Goal: Navigation & Orientation: Find specific page/section

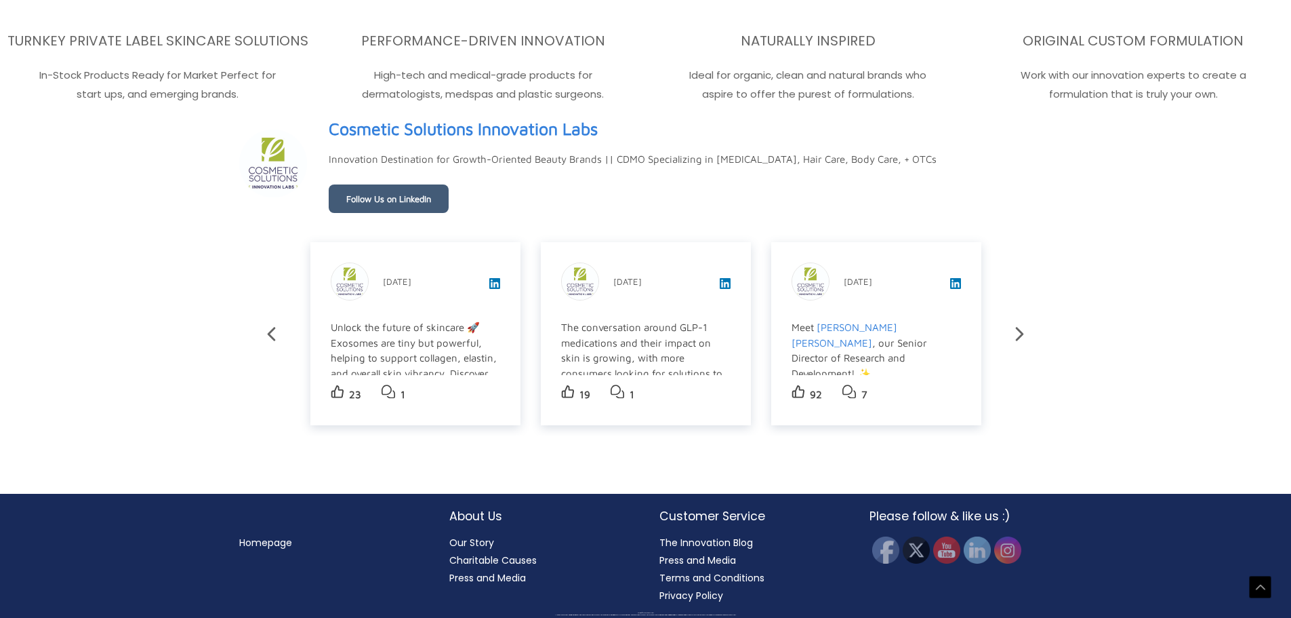
scroll to position [2427, 0]
drag, startPoint x: 1297, startPoint y: 45, endPoint x: 720, endPoint y: 397, distance: 676.0
click at [384, 201] on link "Follow Us on LinkedIn" at bounding box center [389, 198] width 120 height 28
click at [1019, 332] on icon at bounding box center [1020, 334] width 8 height 14
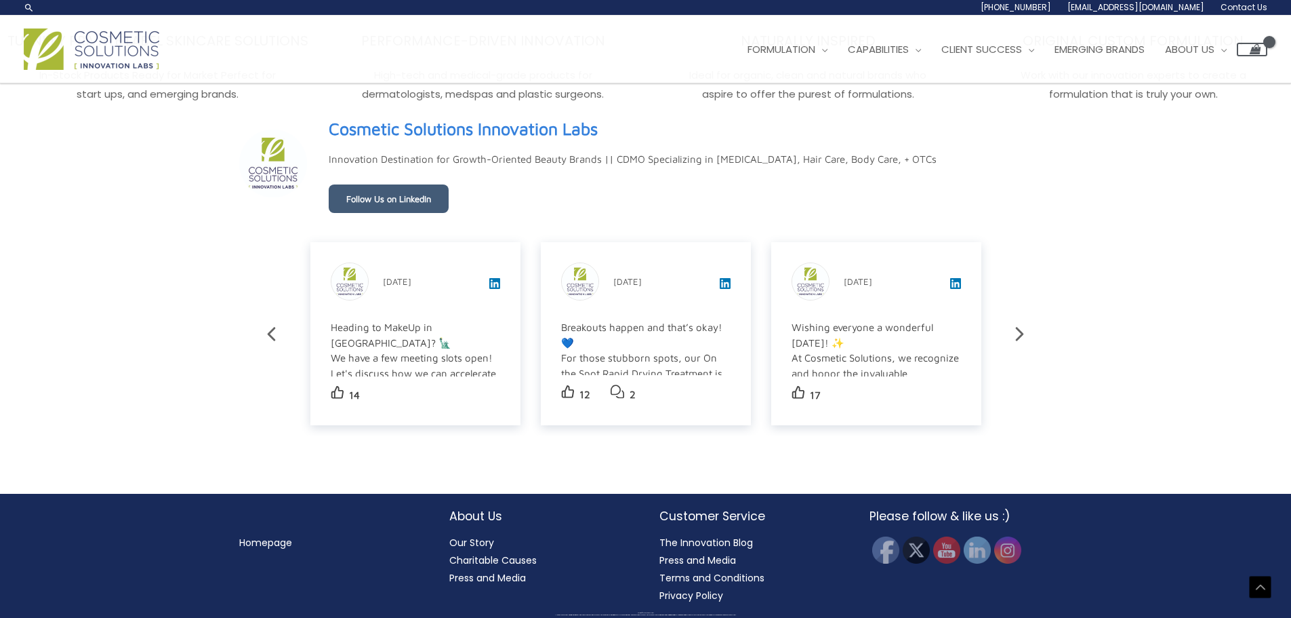
scroll to position [2402, 0]
click at [276, 336] on icon at bounding box center [272, 334] width 24 height 24
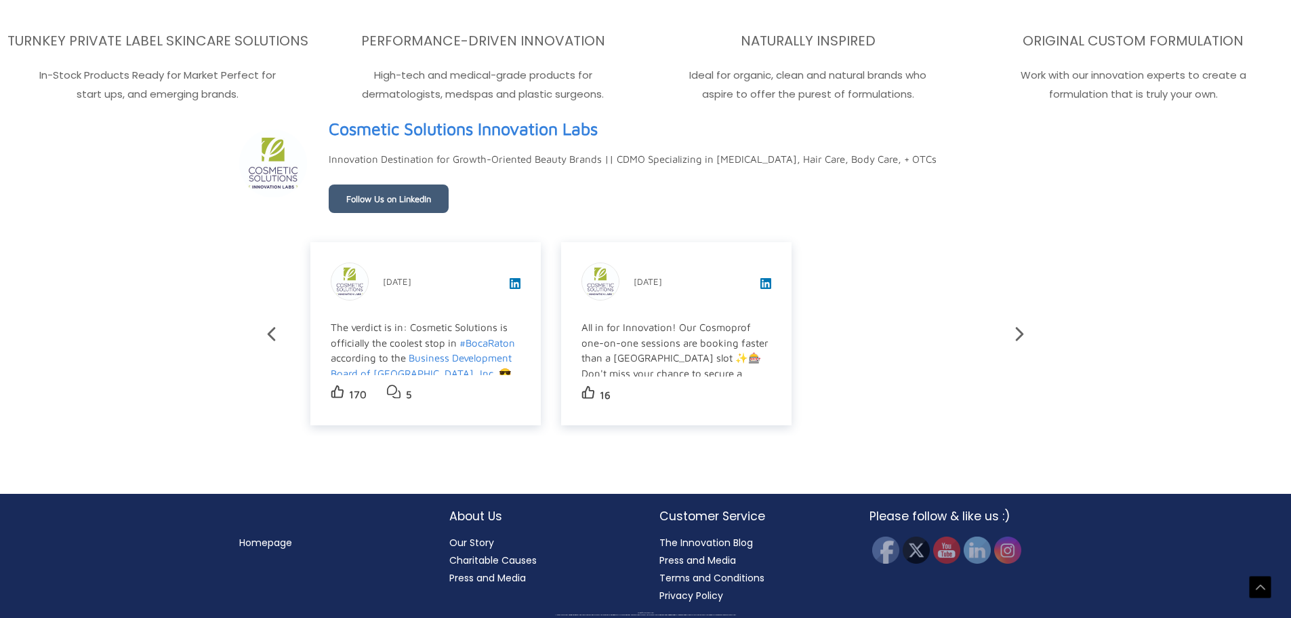
scroll to position [2427, 0]
click at [1019, 336] on icon at bounding box center [1020, 334] width 24 height 24
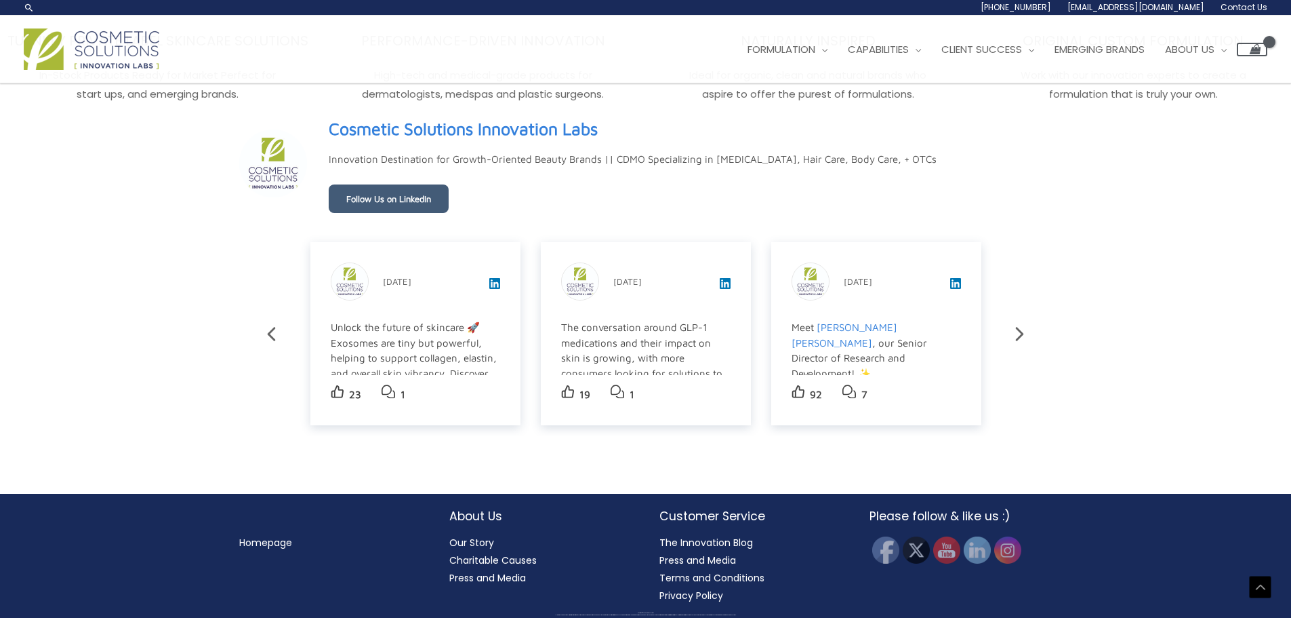
scroll to position [2402, 0]
click at [1019, 336] on icon at bounding box center [1020, 334] width 24 height 24
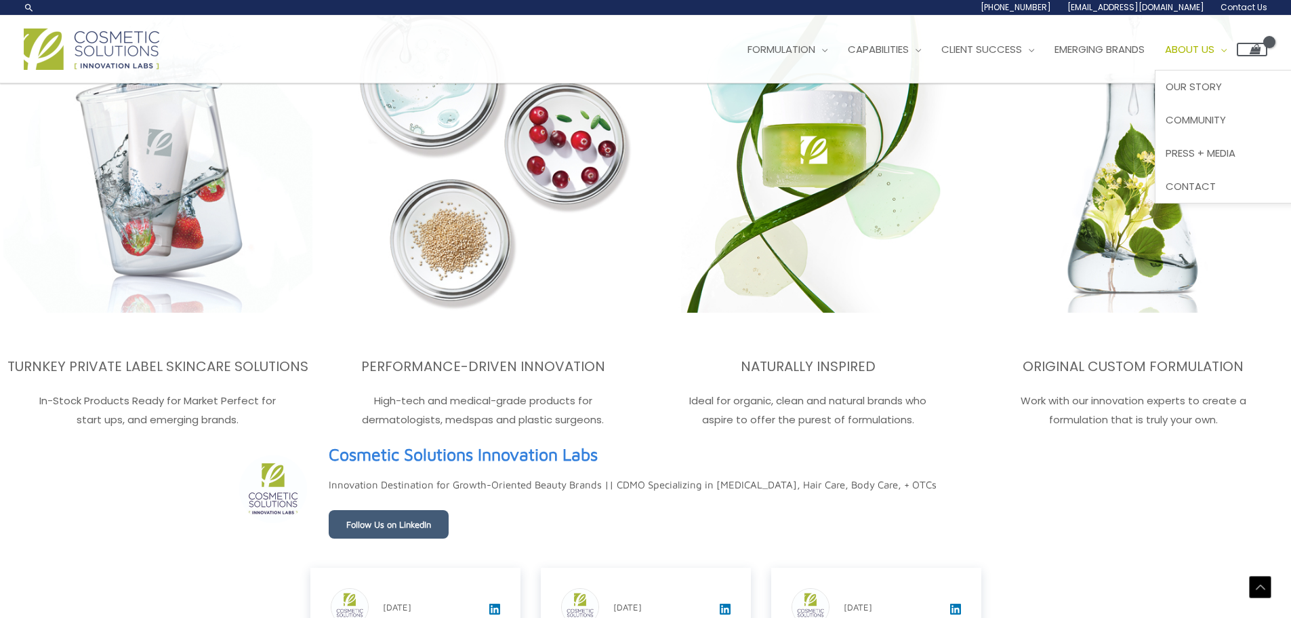
scroll to position [2071, 0]
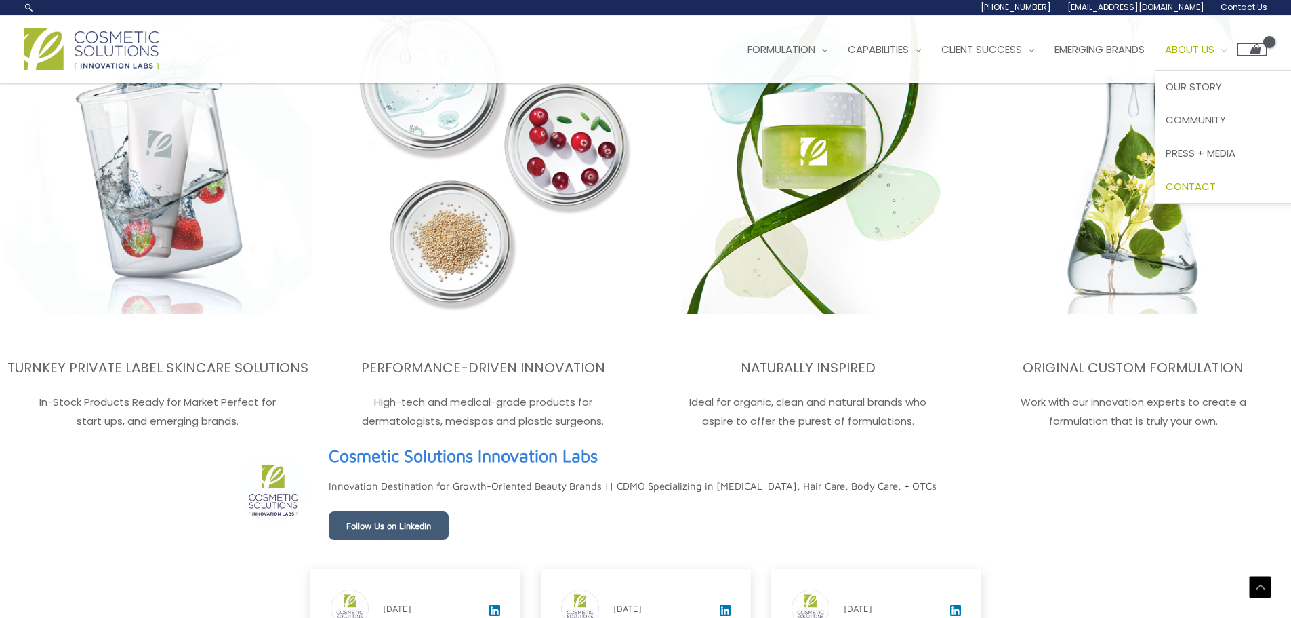
click at [1216, 187] on span "Contact" at bounding box center [1191, 186] width 50 height 14
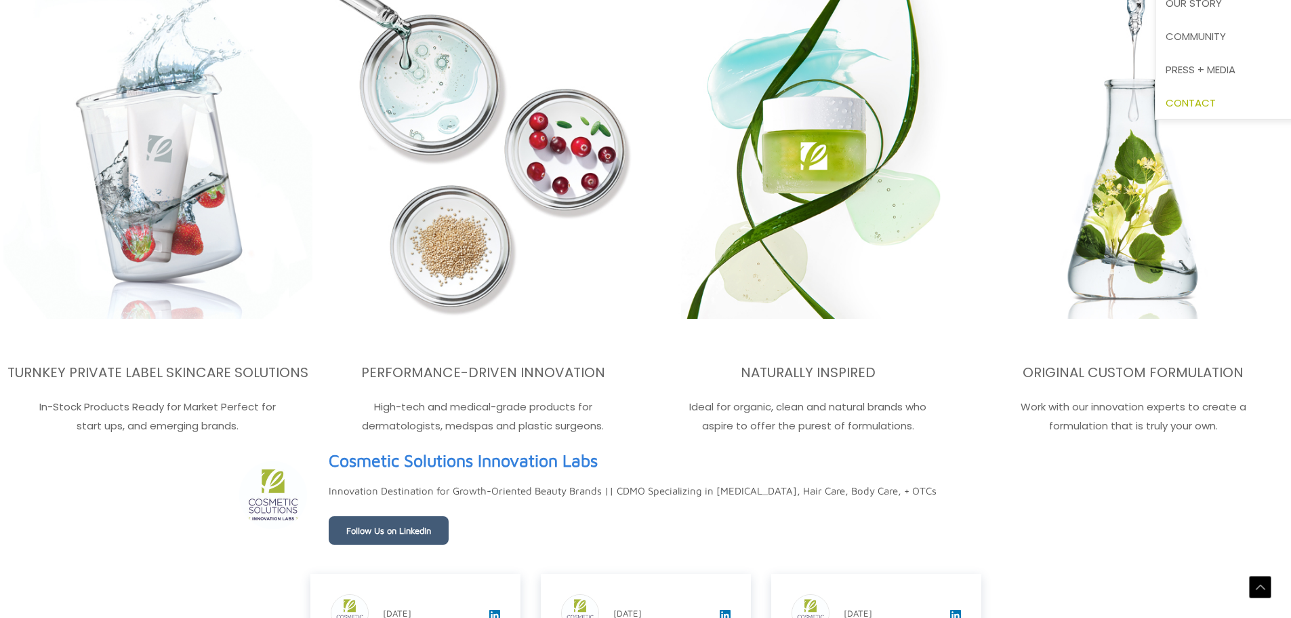
scroll to position [2097, 0]
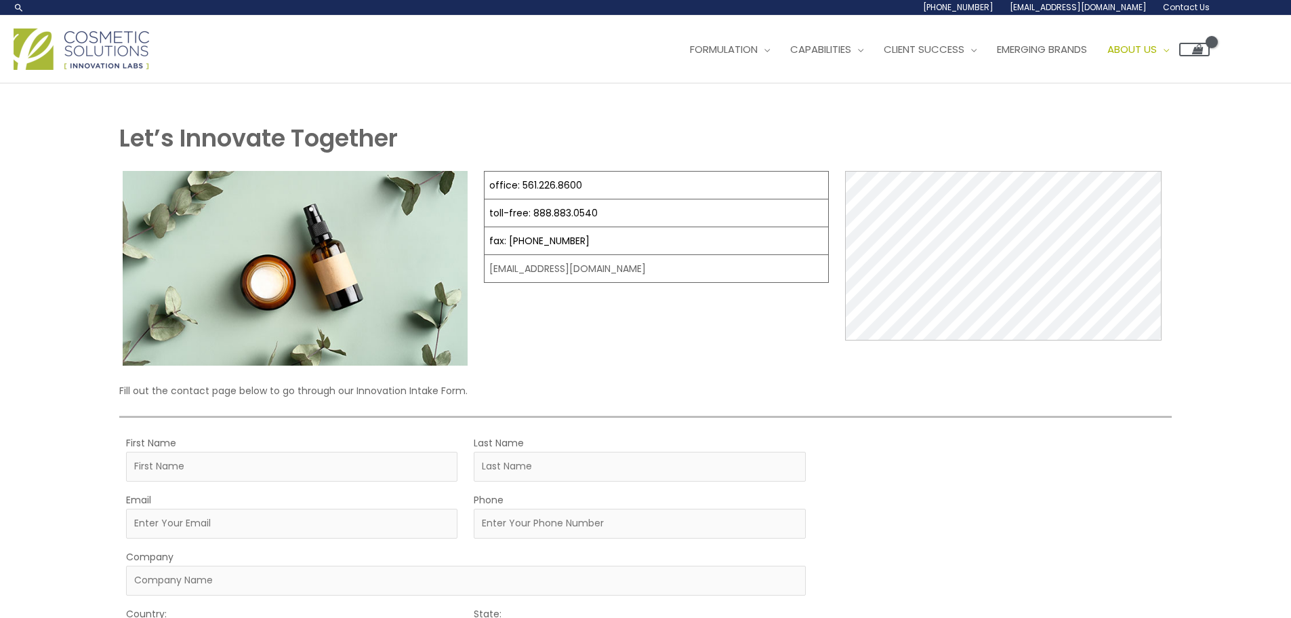
drag, startPoint x: 1298, startPoint y: 141, endPoint x: 1300, endPoint y: -21, distance: 162.0
click at [1291, 0] on html "Skip to content Search... [PHONE_NUMBER] [EMAIL_ADDRESS][DOMAIN_NAME] Contact U…" at bounding box center [645, 527] width 1291 height 1055
click at [1064, 50] on span "Emerging Brands" at bounding box center [1042, 49] width 90 height 14
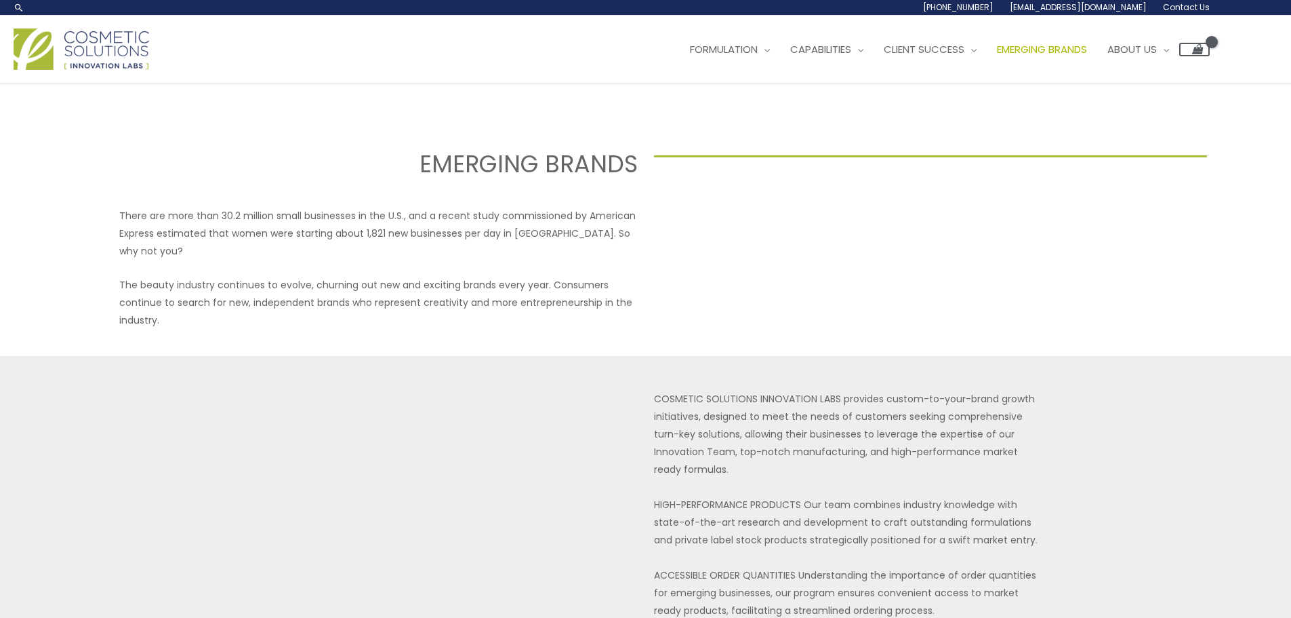
click at [135, 42] on img at bounding box center [82, 48] width 136 height 41
